Goal: Task Accomplishment & Management: Manage account settings

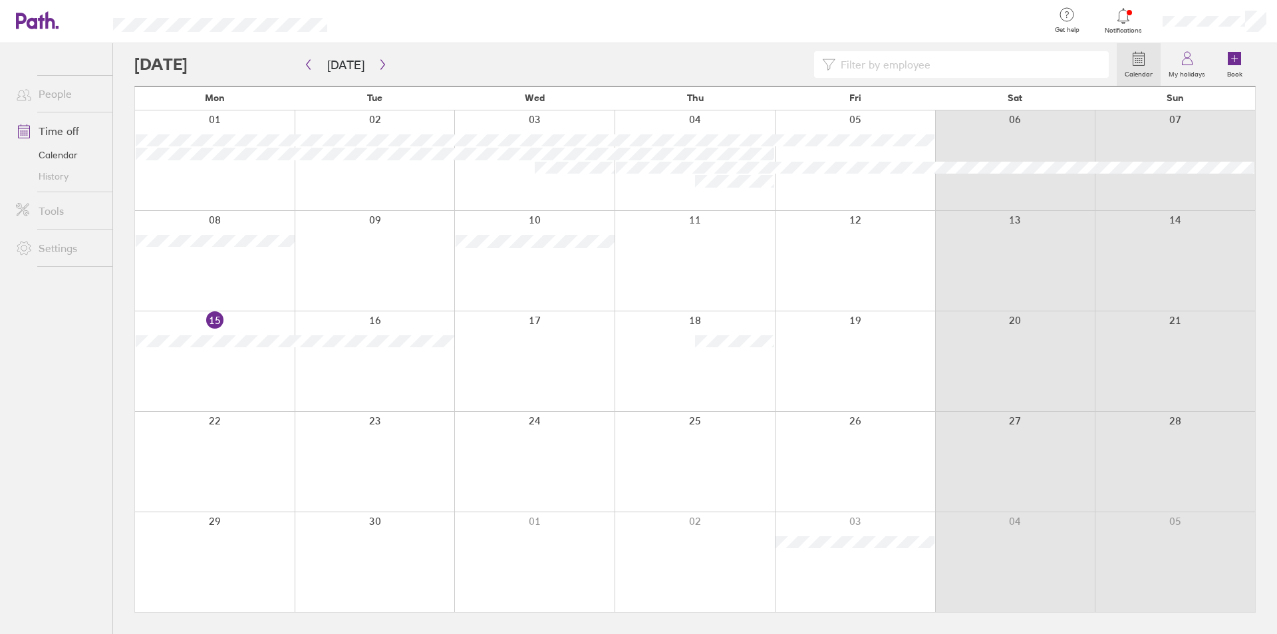
click at [387, 72] on div at bounding box center [625, 64] width 982 height 27
click at [384, 68] on button "button" at bounding box center [382, 65] width 17 height 22
click at [1185, 58] on circle at bounding box center [1186, 55] width 6 height 6
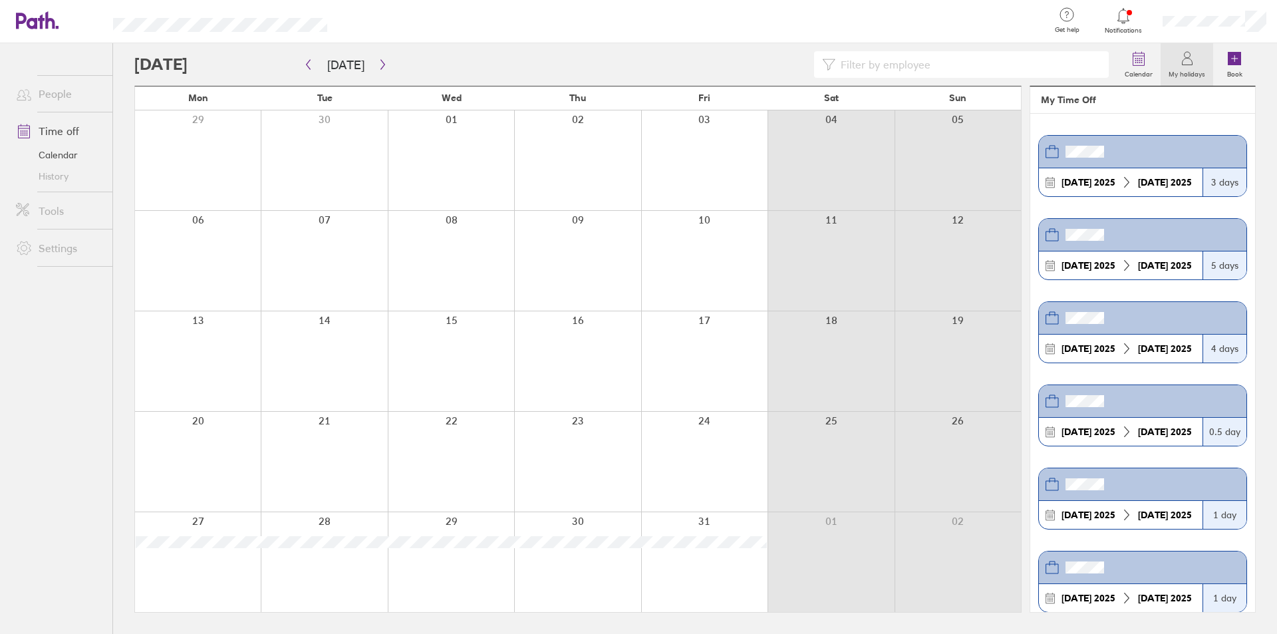
click at [1183, 64] on icon at bounding box center [1187, 59] width 16 height 16
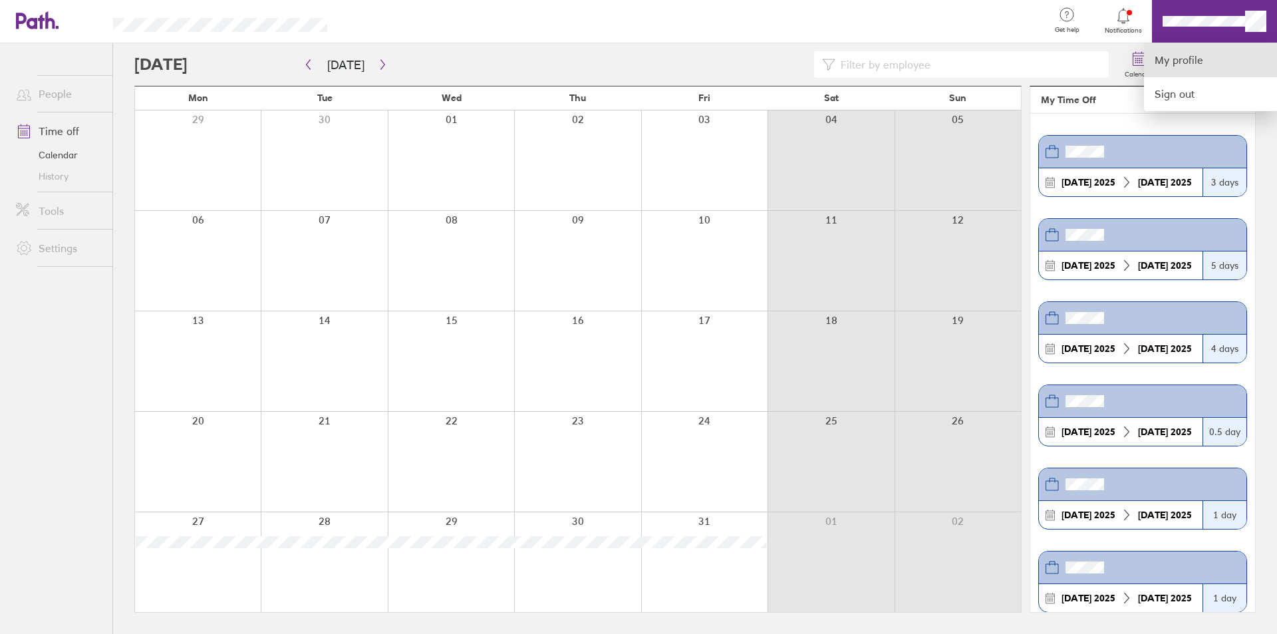
click at [1189, 65] on link "My profile" at bounding box center [1210, 60] width 133 height 34
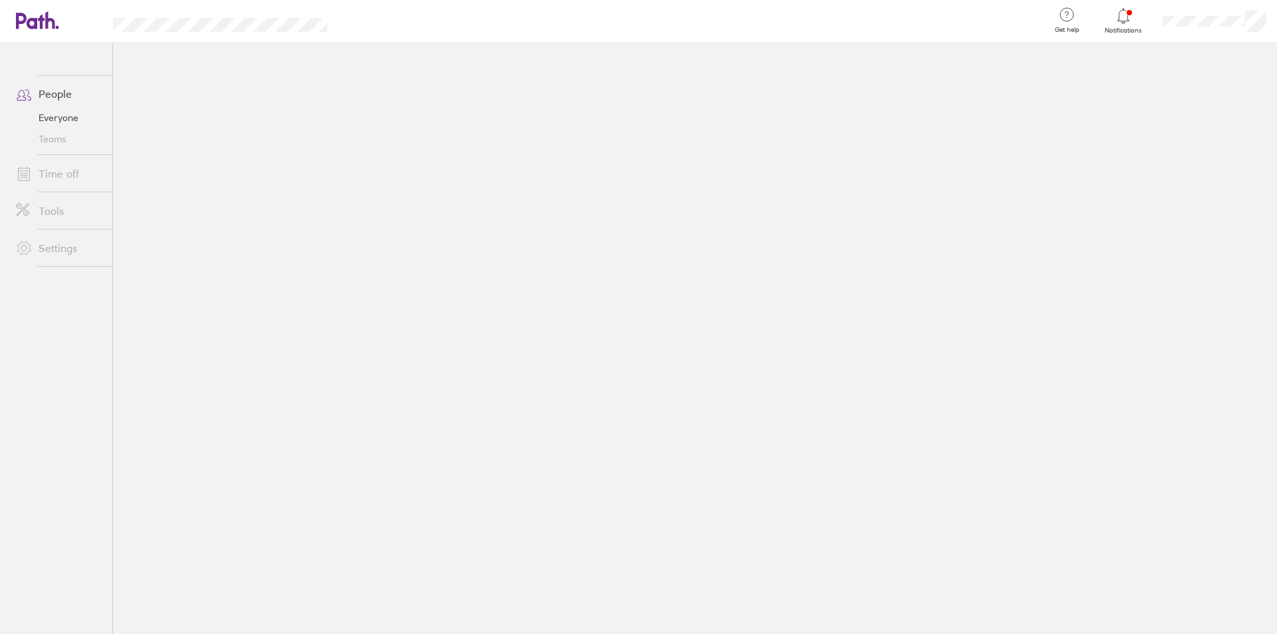
click at [66, 170] on link "Time off" at bounding box center [58, 173] width 107 height 27
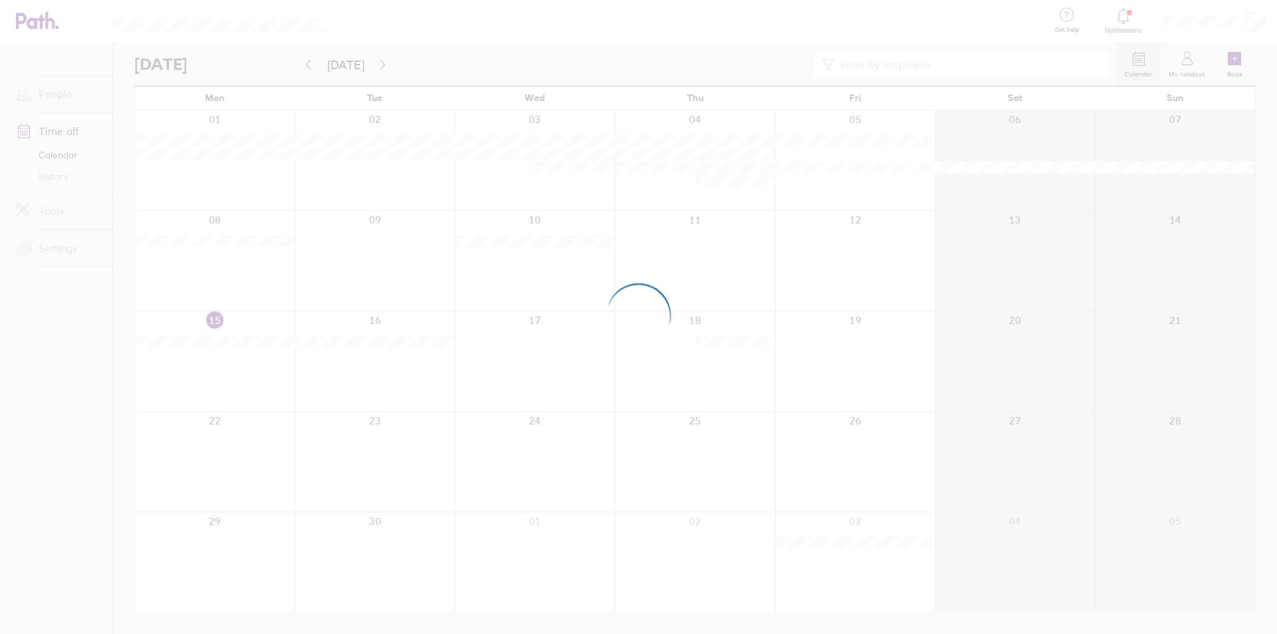
click at [1240, 65] on div at bounding box center [638, 317] width 1277 height 634
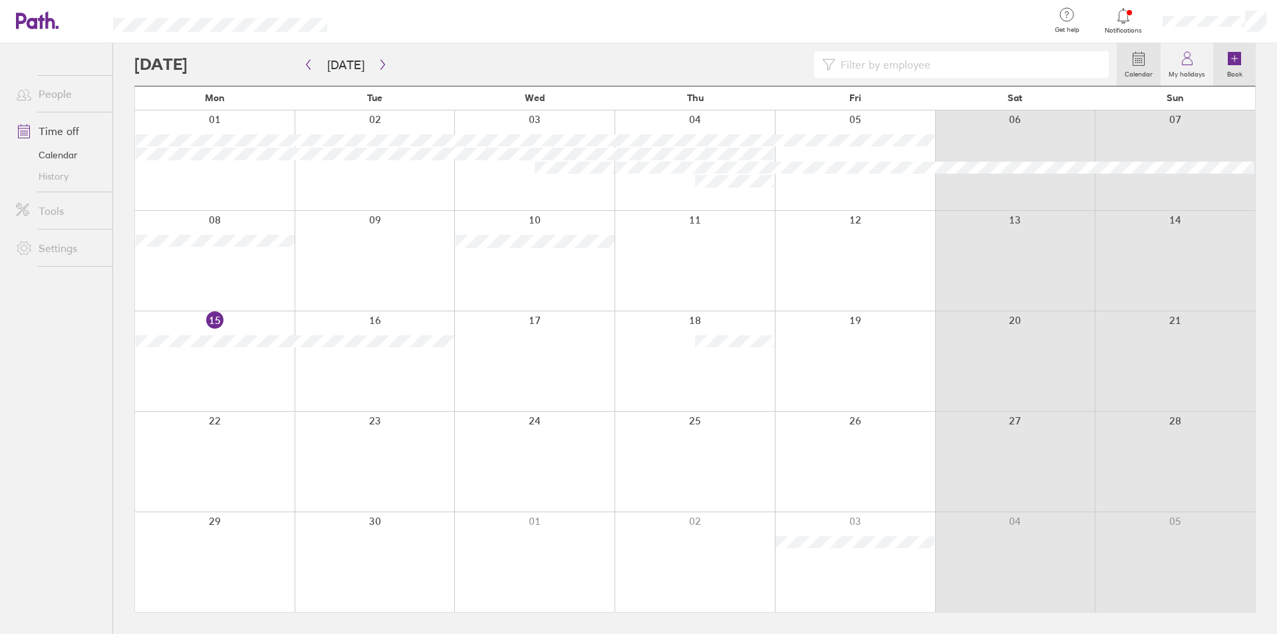
click at [1234, 69] on label "Book" at bounding box center [1234, 72] width 31 height 12
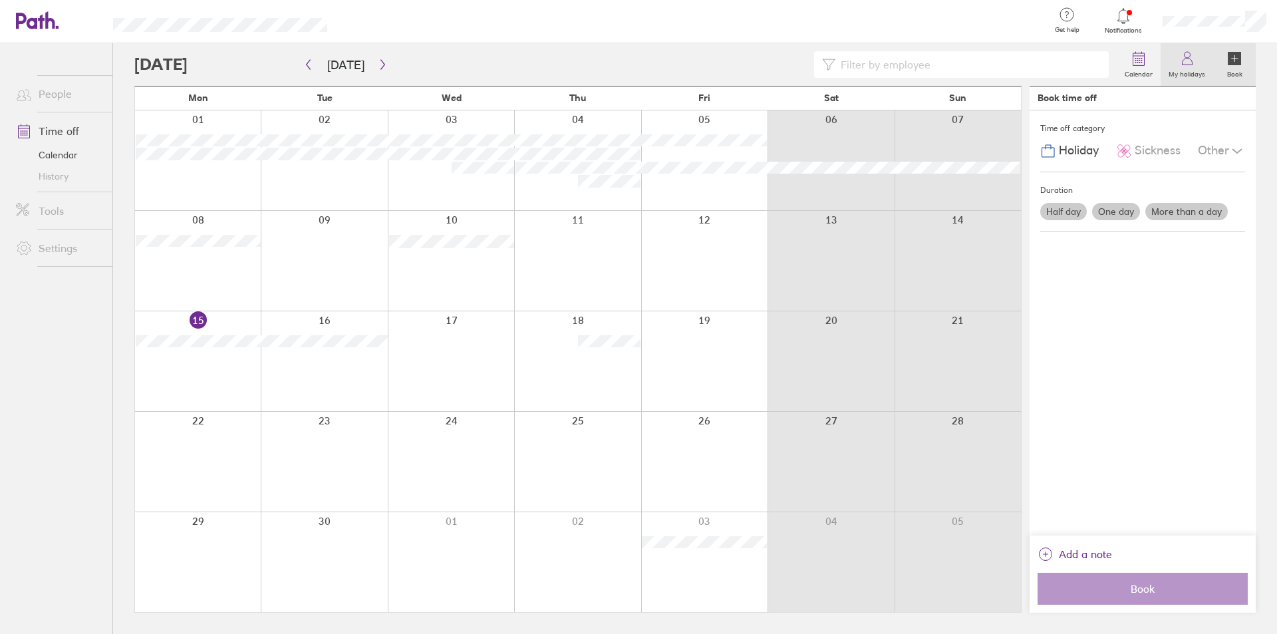
click at [1178, 72] on label "My holidays" at bounding box center [1186, 72] width 53 height 12
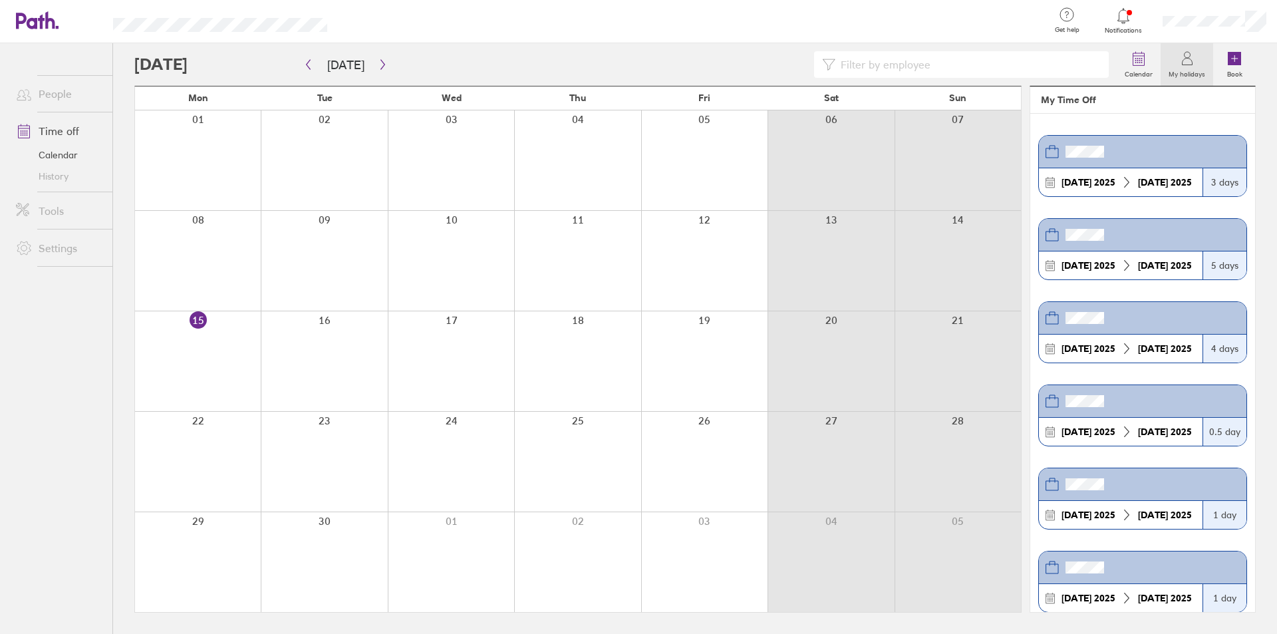
click at [1166, 180] on strong "[DATE]" at bounding box center [1153, 182] width 30 height 12
